Goal: Task Accomplishment & Management: Use online tool/utility

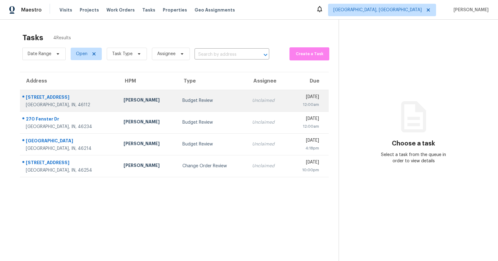
click at [56, 96] on div "2870 Avebury Way" at bounding box center [70, 98] width 88 height 8
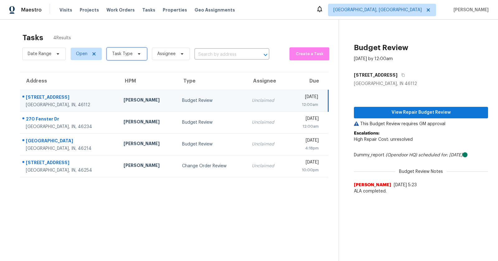
click at [135, 58] on span "Task Type" at bounding box center [127, 54] width 40 height 12
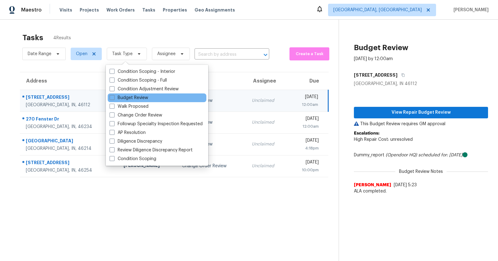
click at [131, 94] on div "Budget Review" at bounding box center [157, 97] width 99 height 9
click at [127, 98] on label "Budget Review" at bounding box center [128, 98] width 39 height 6
click at [114, 98] on input "Budget Review" at bounding box center [111, 97] width 4 height 4
checkbox input "true"
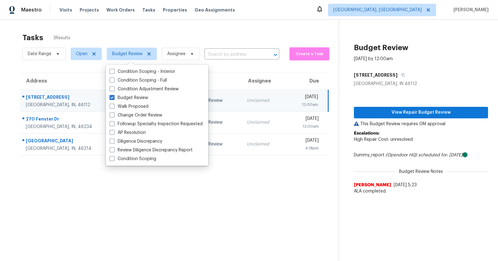
click at [299, 32] on div "Tasks 3 Results" at bounding box center [180, 38] width 316 height 16
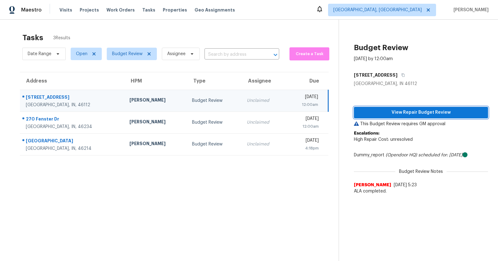
click at [405, 110] on span "View Repair Budget Review" at bounding box center [421, 113] width 124 height 8
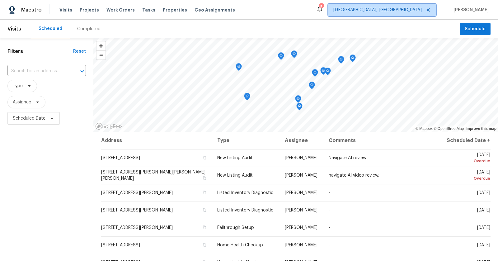
click at [415, 10] on span "Cincinnati, OH" at bounding box center [377, 10] width 88 height 6
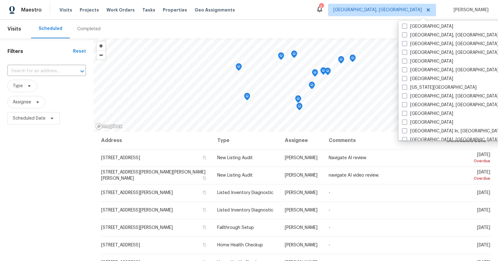
scroll to position [176, 0]
click at [419, 68] on label "[GEOGRAPHIC_DATA], [GEOGRAPHIC_DATA]" at bounding box center [450, 70] width 96 height 6
click at [406, 68] on input "[GEOGRAPHIC_DATA], [GEOGRAPHIC_DATA]" at bounding box center [404, 69] width 4 height 4
checkbox input "true"
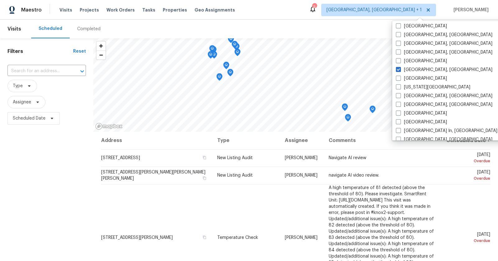
click at [87, 29] on div "Completed" at bounding box center [88, 29] width 23 height 6
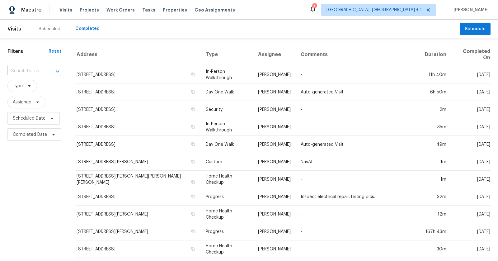
click at [34, 71] on input "text" at bounding box center [25, 71] width 36 height 10
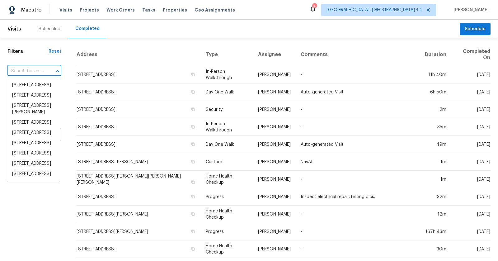
paste input "2870 Avebury Way, Brownsburg, IN 46112"
type input "2870 Avebury Way, Brownsburg, IN 46112"
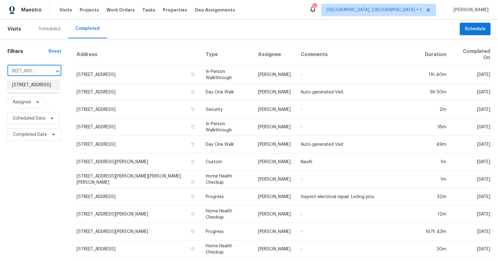
click at [33, 86] on li "2870 Avebury Way, Brownsburg, IN 46112" at bounding box center [33, 85] width 53 height 10
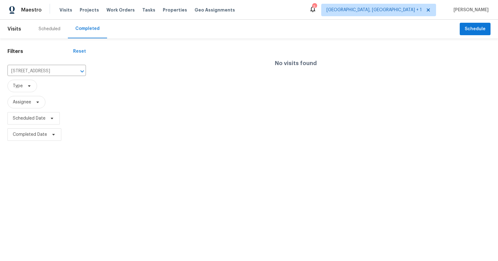
click at [53, 26] on div "Scheduled" at bounding box center [50, 29] width 22 height 6
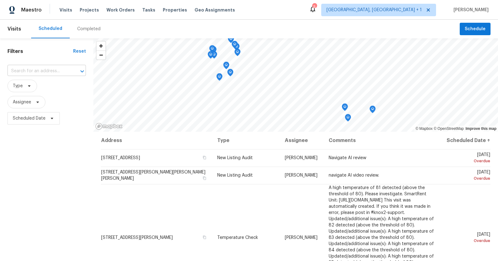
click at [46, 68] on input "text" at bounding box center [37, 71] width 61 height 10
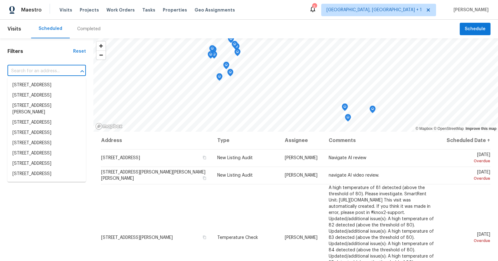
paste input "2870 Avebury Way, Brownsburg, IN 46112"
type input "2870 Avebury Way, Brownsburg, IN 46112"
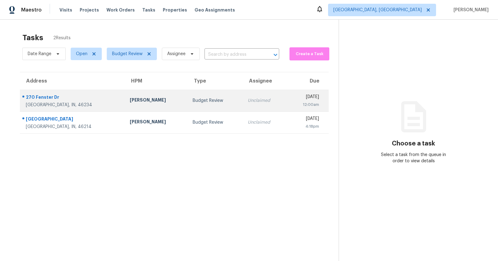
click at [56, 100] on div "270 Fenster Dr" at bounding box center [73, 98] width 94 height 8
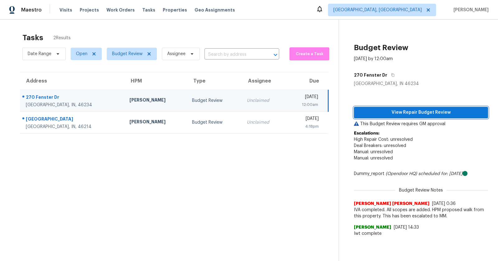
click at [369, 114] on span "View Repair Budget Review" at bounding box center [421, 113] width 124 height 8
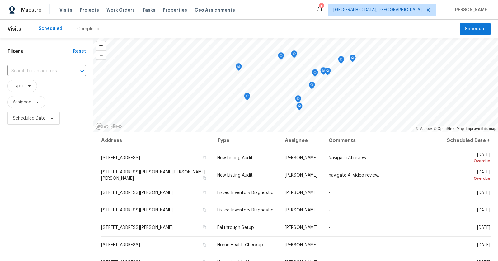
click at [90, 32] on div "Completed" at bounding box center [88, 29] width 23 height 6
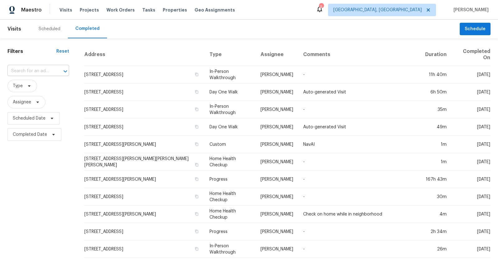
click at [49, 73] on input "text" at bounding box center [29, 71] width 44 height 10
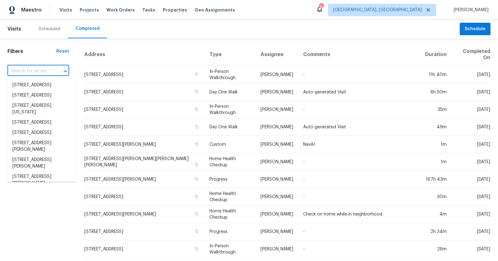
paste input "270 Fenster Dr, Indianapolis, IN 46234"
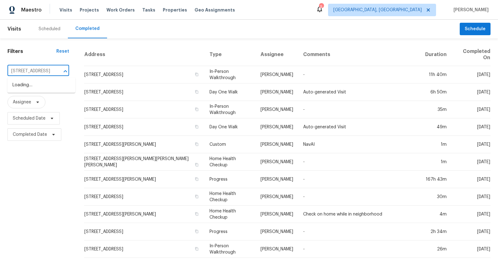
scroll to position [0, 30]
type input "270 Fenster Dr, Indianapolis, IN 46234"
click at [407, 5] on span "Cincinnati, OH" at bounding box center [382, 10] width 108 height 12
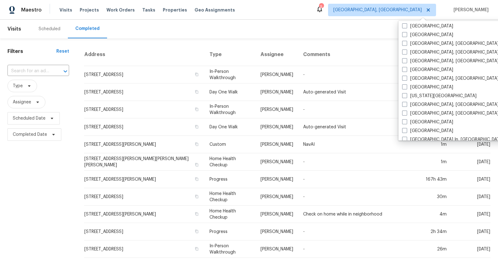
scroll to position [169, 0]
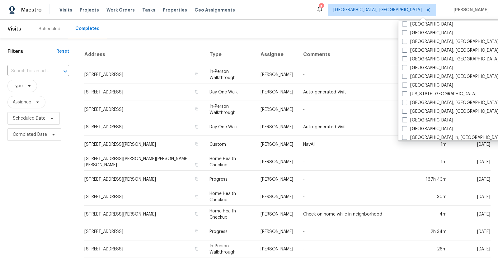
click at [408, 78] on label "[GEOGRAPHIC_DATA], [GEOGRAPHIC_DATA]" at bounding box center [450, 76] width 96 height 6
click at [406, 77] on input "[GEOGRAPHIC_DATA], [GEOGRAPHIC_DATA]" at bounding box center [404, 75] width 4 height 4
checkbox input "true"
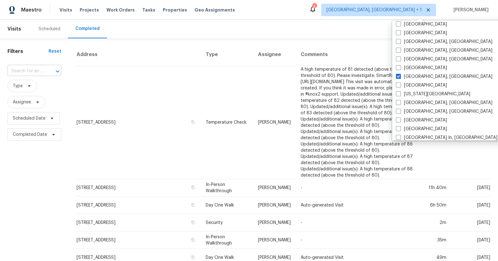
click at [22, 72] on input "text" at bounding box center [25, 71] width 36 height 10
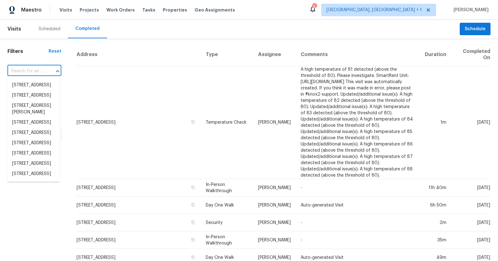
paste input "270 Fenster Dr, Indianapolis, IN 46234"
type input "270 Fenster Dr, Indianapolis, IN 46234"
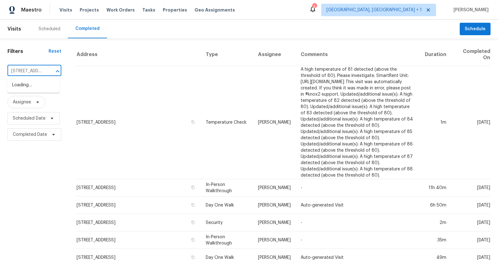
scroll to position [0, 45]
click at [30, 90] on li "270 Fenster Dr, Indianapolis, IN 46234" at bounding box center [33, 85] width 53 height 10
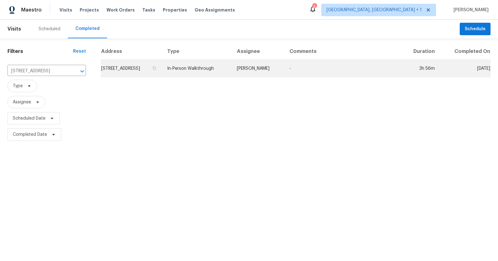
click at [148, 62] on td "270 Fenster Dr, Indianapolis, IN 46234" at bounding box center [131, 68] width 61 height 17
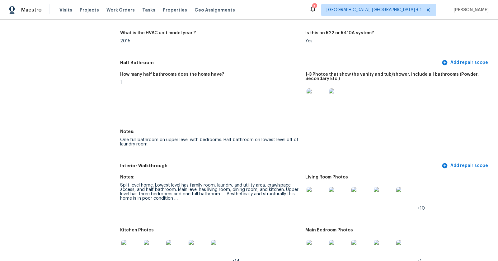
scroll to position [594, 0]
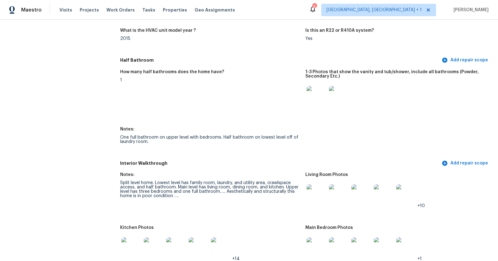
click at [317, 97] on img at bounding box center [316, 96] width 20 height 20
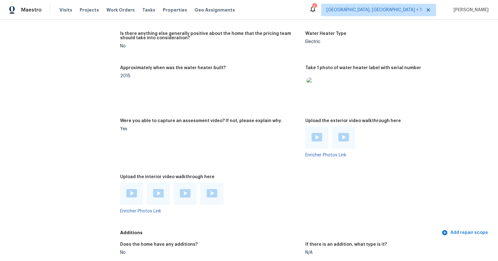
scroll to position [1215, 0]
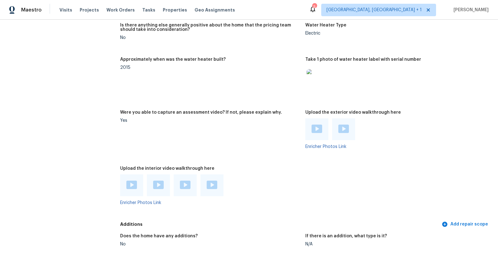
click at [165, 183] on div at bounding box center [158, 185] width 23 height 22
click at [124, 183] on div at bounding box center [131, 185] width 23 height 22
click at [131, 186] on img at bounding box center [131, 184] width 11 height 8
click at [157, 181] on img at bounding box center [158, 184] width 11 height 8
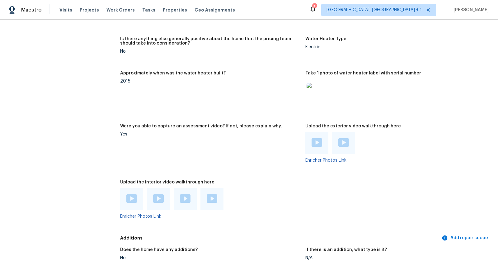
scroll to position [1200, 0]
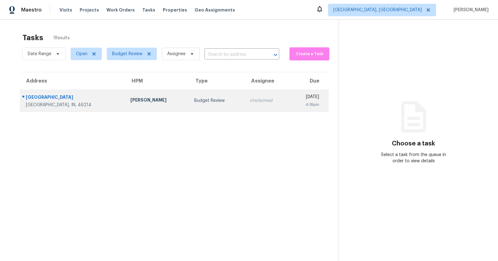
click at [60, 96] on div "[GEOGRAPHIC_DATA]" at bounding box center [73, 98] width 95 height 8
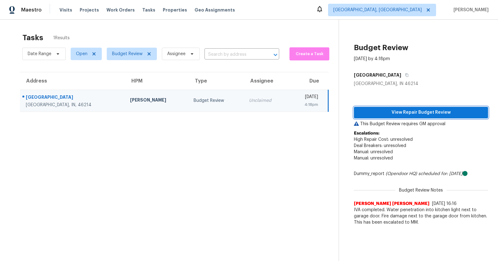
click at [419, 112] on span "View Repair Budget Review" at bounding box center [421, 113] width 124 height 8
